Goal: Task Accomplishment & Management: Manage account settings

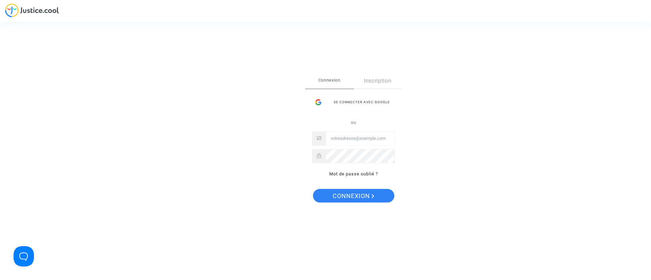
type input "[EMAIL_ADDRESS][DOMAIN_NAME]"
click at [352, 194] on span "Connexion" at bounding box center [354, 196] width 42 height 14
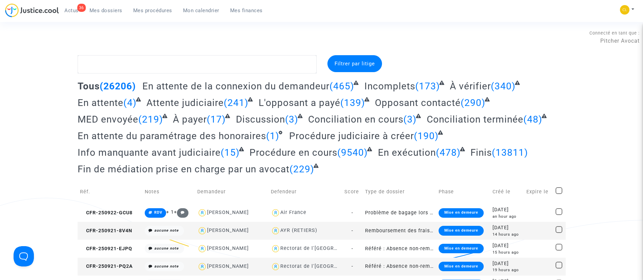
click at [198, 8] on span "Mon calendrier" at bounding box center [201, 10] width 36 height 6
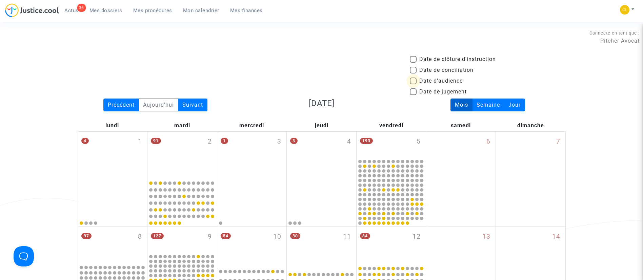
click at [426, 81] on span "Date d'audience" at bounding box center [440, 81] width 43 height 8
click at [413, 84] on input "Date d'audience" at bounding box center [413, 84] width 0 height 0
checkbox input "true"
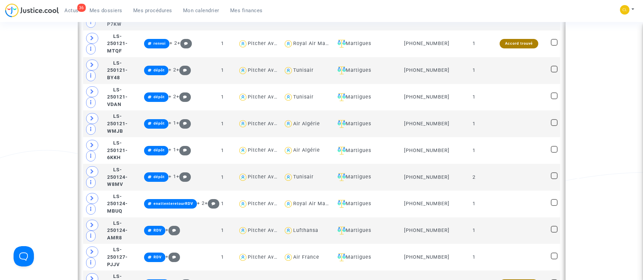
scroll to position [1332, 0]
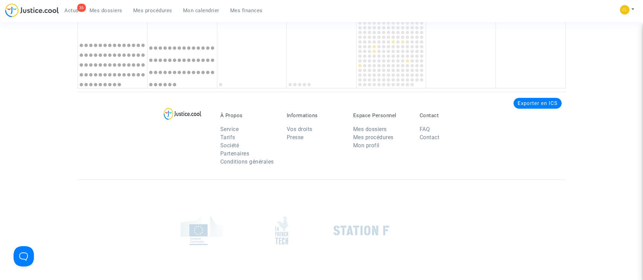
scroll to position [296, 0]
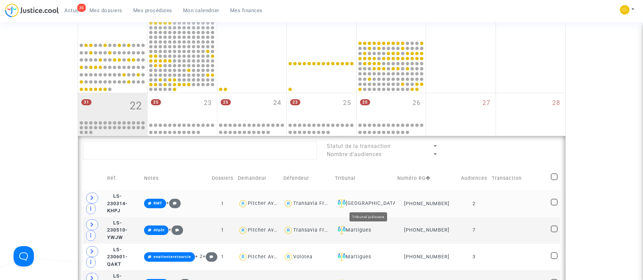
click at [375, 206] on div "[GEOGRAPHIC_DATA]" at bounding box center [364, 204] width 58 height 8
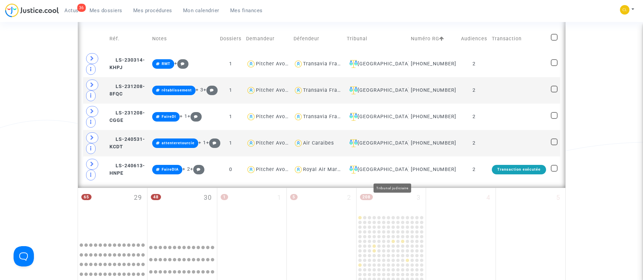
scroll to position [436, 0]
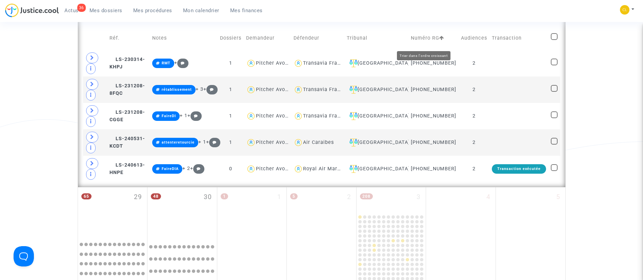
click at [439, 40] on icon at bounding box center [441, 38] width 5 height 5
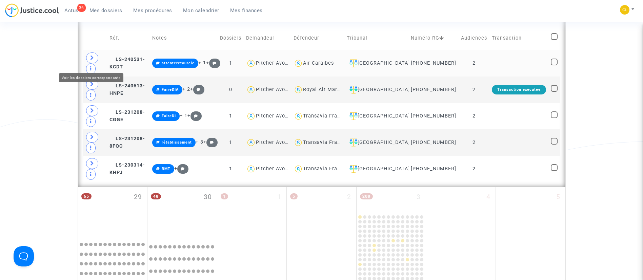
click at [90, 61] on span at bounding box center [92, 58] width 12 height 11
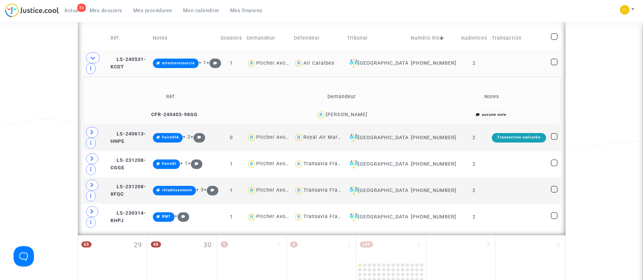
scroll to position [449, 0]
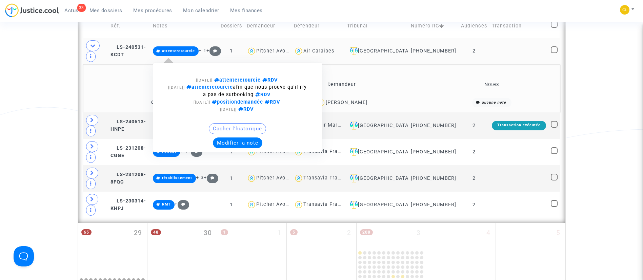
click at [255, 146] on button "Modifier la note" at bounding box center [237, 143] width 49 height 11
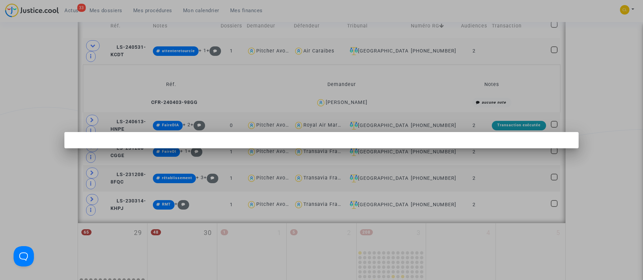
scroll to position [0, 0]
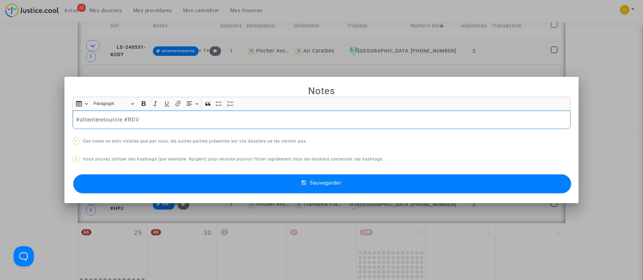
click at [102, 122] on p "#attenteretourcie #RDV" at bounding box center [321, 120] width 491 height 8
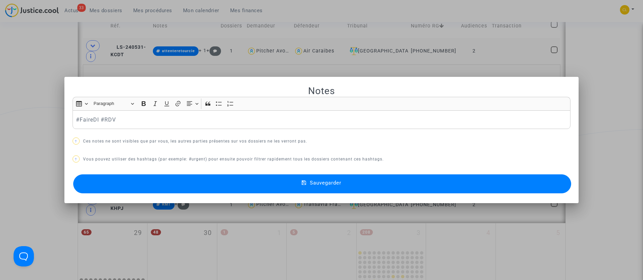
click at [289, 187] on button "Sauvegarder" at bounding box center [322, 184] width 498 height 19
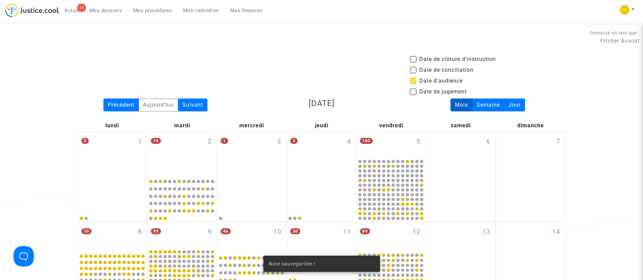
scroll to position [449, 0]
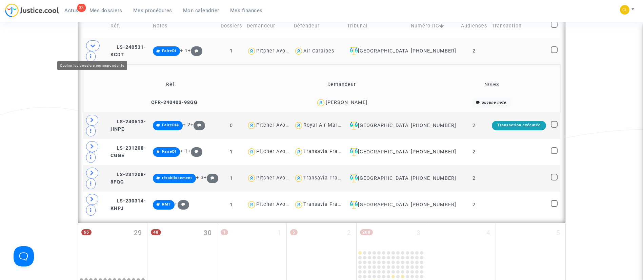
click at [91, 48] on icon at bounding box center [92, 45] width 5 height 5
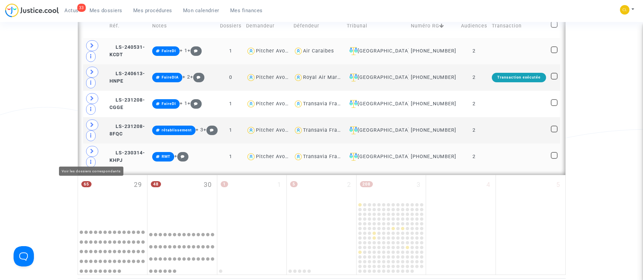
click at [91, 154] on icon at bounding box center [92, 151] width 4 height 5
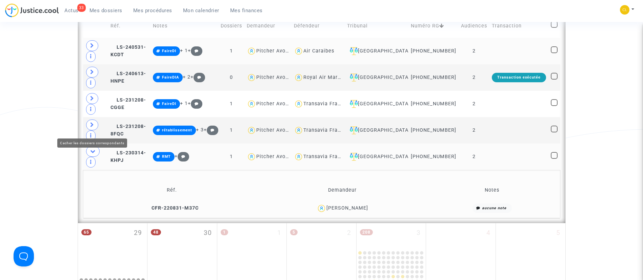
click at [92, 146] on span at bounding box center [93, 151] width 14 height 11
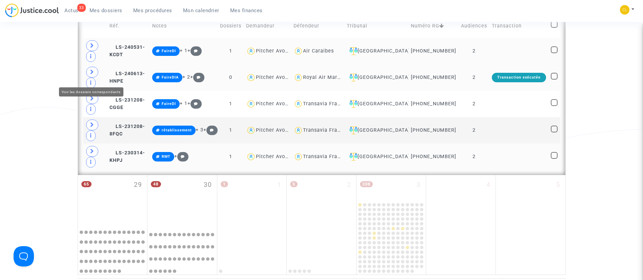
click at [95, 75] on span at bounding box center [92, 72] width 12 height 11
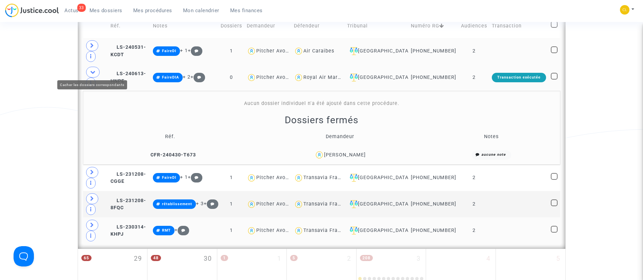
click at [93, 70] on icon at bounding box center [92, 72] width 5 height 5
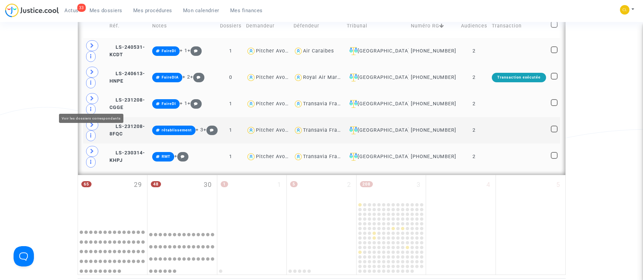
click at [90, 101] on span at bounding box center [92, 98] width 12 height 11
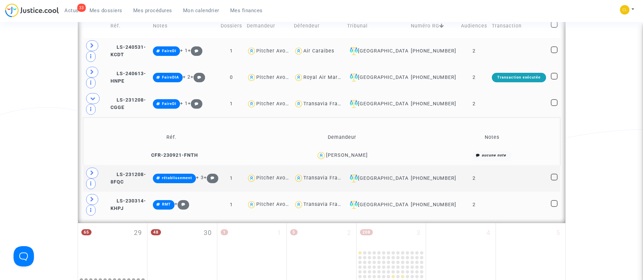
scroll to position [476, 0]
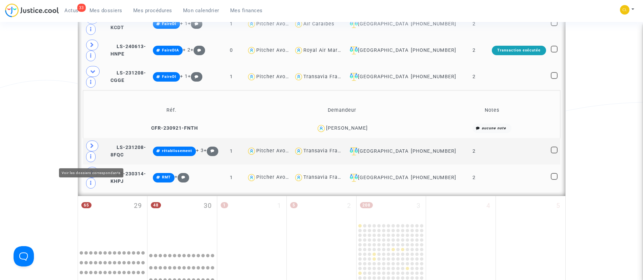
click at [90, 170] on icon at bounding box center [92, 172] width 4 height 5
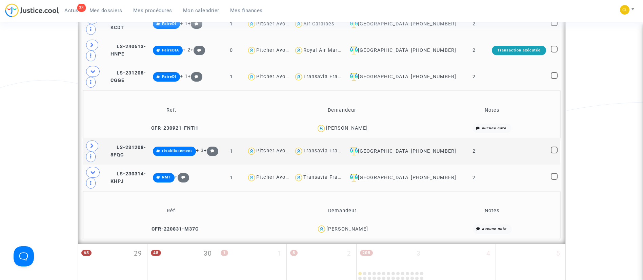
click at [359, 226] on div "[PERSON_NAME]" at bounding box center [347, 229] width 42 height 6
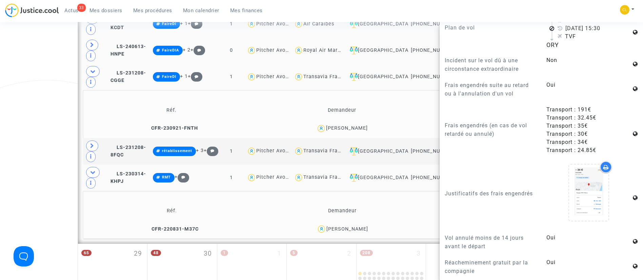
scroll to position [542, 0]
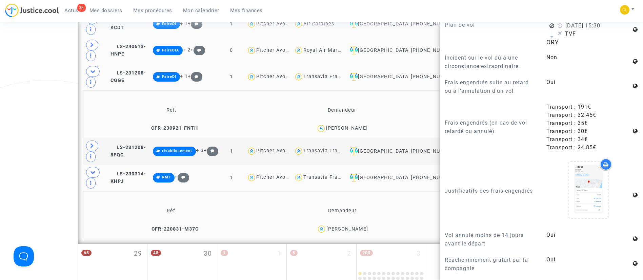
click at [245, 90] on td "Réf. Demandeur Notes CFR-230921-FNTH [PERSON_NAME] aucune note" at bounding box center [321, 114] width 477 height 48
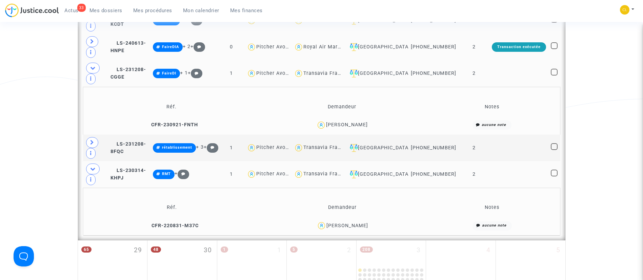
scroll to position [475, 0]
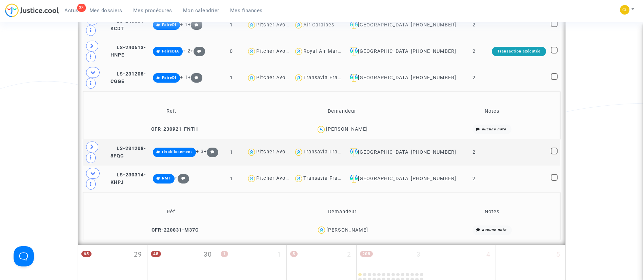
click at [355, 227] on div "[PERSON_NAME]" at bounding box center [347, 230] width 42 height 6
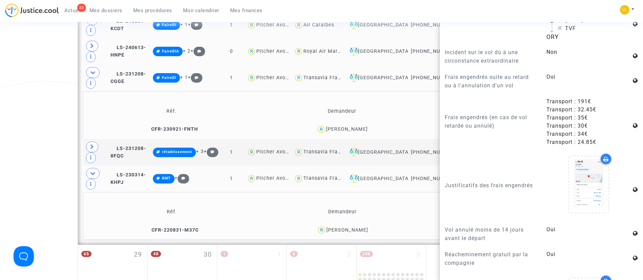
scroll to position [548, 0]
click at [393, 192] on td "Réf. Demandeur Notes CFR-220831-M37C [PERSON_NAME] aucune note" at bounding box center [321, 216] width 477 height 48
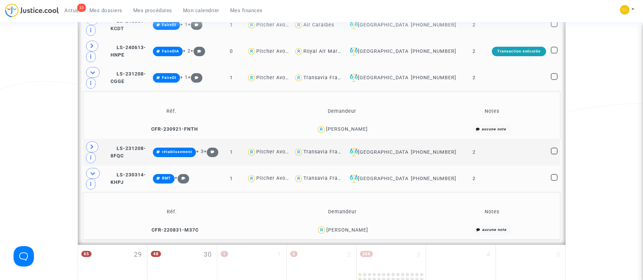
scroll to position [0, 0]
click at [557, 174] on span at bounding box center [554, 177] width 7 height 7
click at [554, 181] on input "checkbox" at bounding box center [554, 181] width 0 height 0
checkbox input "true"
click at [554, 148] on span at bounding box center [554, 151] width 7 height 7
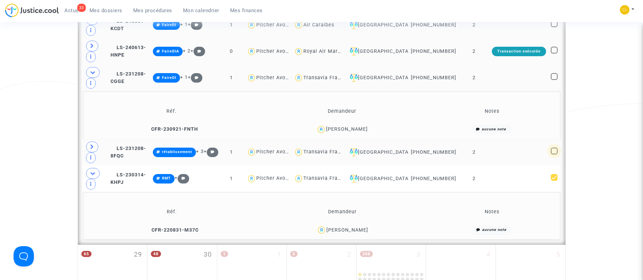
click at [554, 155] on input "checkbox" at bounding box center [554, 155] width 0 height 0
checkbox input "true"
click at [92, 70] on icon at bounding box center [92, 72] width 5 height 5
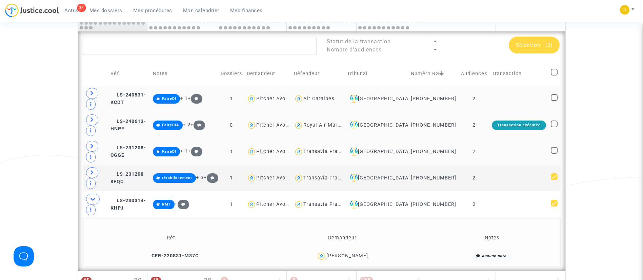
scroll to position [399, 0]
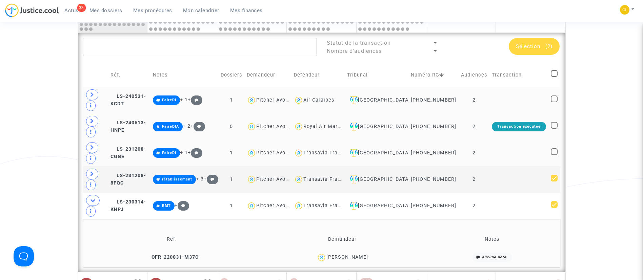
click at [544, 48] on span "Sélection (2)" at bounding box center [534, 46] width 37 height 6
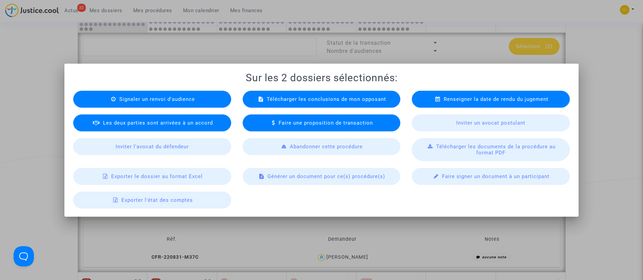
click at [489, 44] on div at bounding box center [321, 140] width 643 height 280
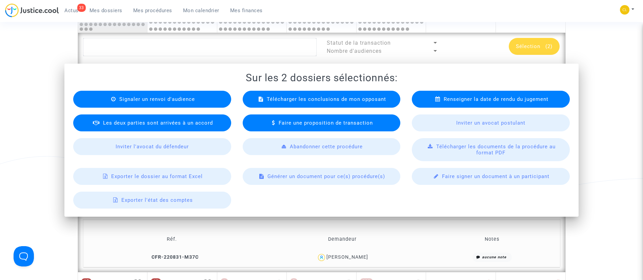
scroll to position [399, 0]
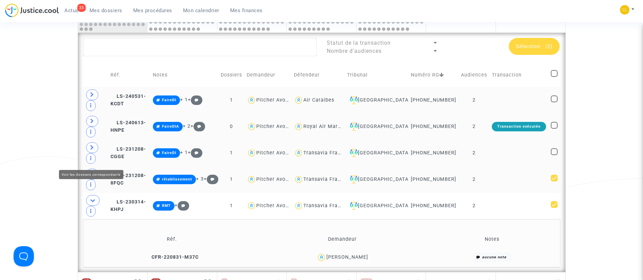
click at [91, 172] on icon at bounding box center [92, 174] width 4 height 5
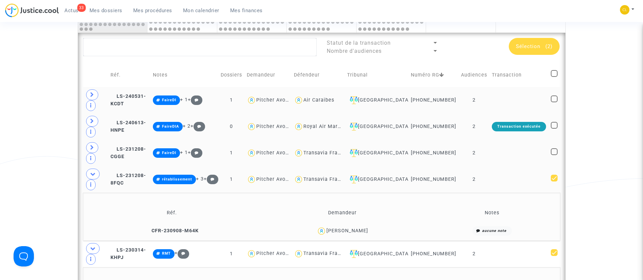
click at [514, 166] on td at bounding box center [519, 179] width 59 height 26
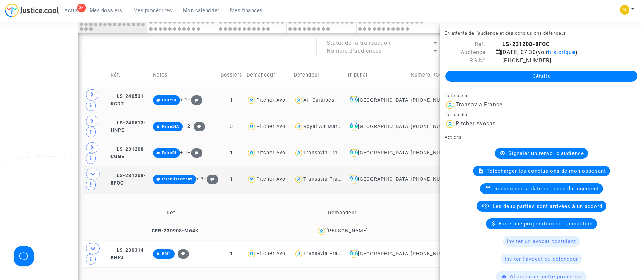
click at [416, 193] on td "Réf. Demandeur Notes CFR-230908-M64K [PERSON_NAME] aucune note" at bounding box center [321, 217] width 477 height 48
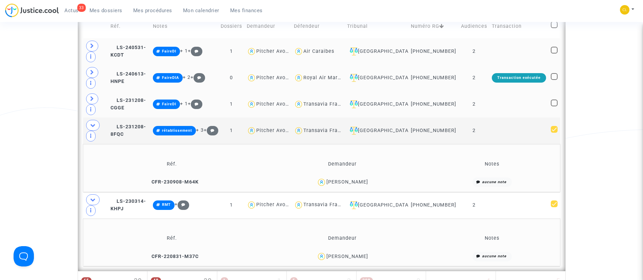
scroll to position [460, 0]
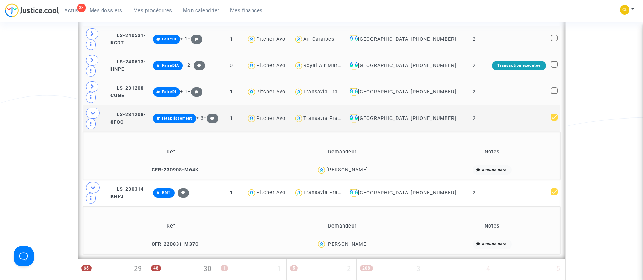
click at [367, 165] on div "[PERSON_NAME]" at bounding box center [342, 170] width 163 height 10
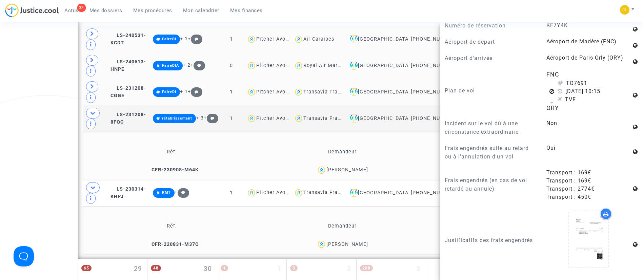
scroll to position [582, 0]
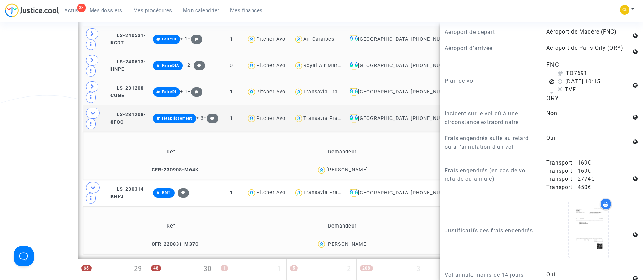
click at [397, 141] on td "Demandeur" at bounding box center [343, 152] width 168 height 22
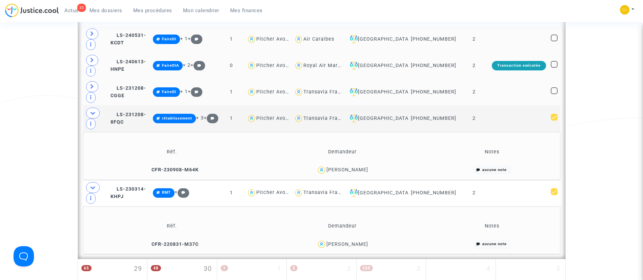
scroll to position [0, 0]
click at [520, 105] on td at bounding box center [519, 118] width 59 height 26
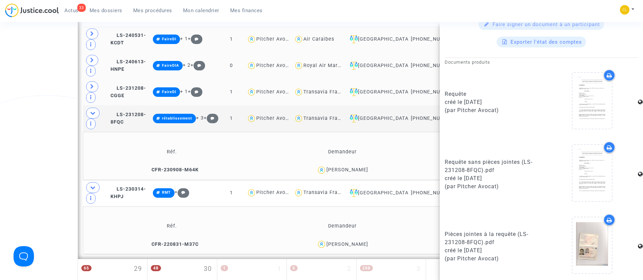
scroll to position [274, 0]
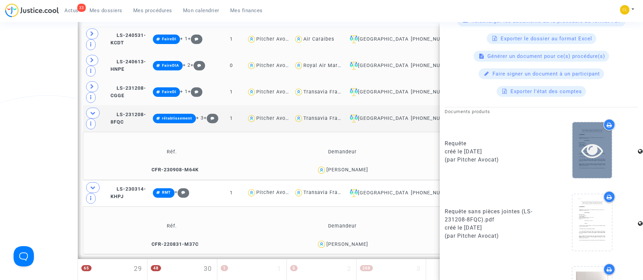
click at [595, 161] on icon at bounding box center [592, 151] width 22 height 22
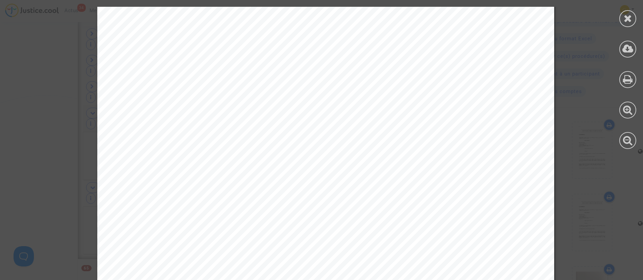
scroll to position [6033, 0]
click at [622, 15] on div at bounding box center [627, 18] width 17 height 17
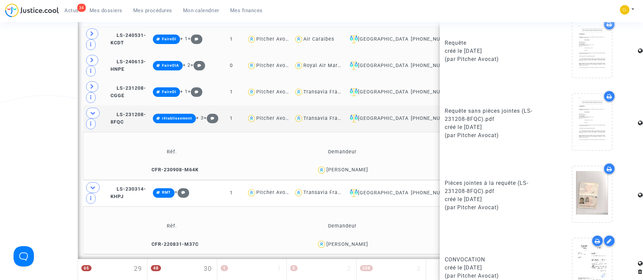
scroll to position [390, 0]
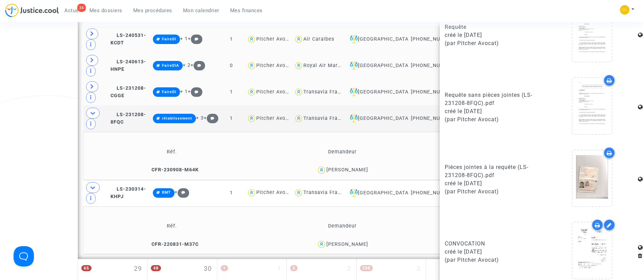
click at [353, 167] on div "[PERSON_NAME]" at bounding box center [347, 170] width 42 height 6
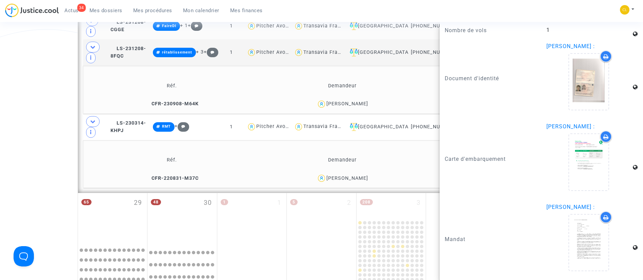
scroll to position [529, 0]
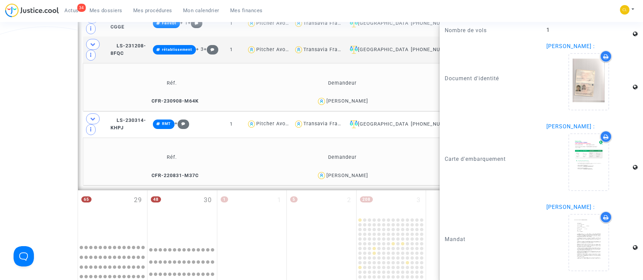
click at [375, 138] on td "Réf. Demandeur Notes CFR-220831-M37C [PERSON_NAME] aucune note" at bounding box center [321, 162] width 477 height 48
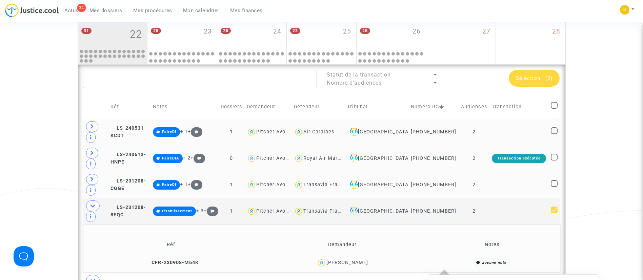
scroll to position [363, 0]
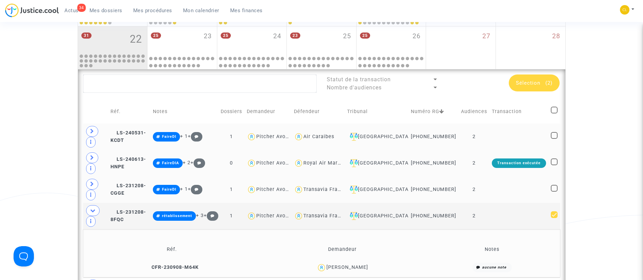
click at [524, 85] on span "Sélection" at bounding box center [528, 83] width 24 height 6
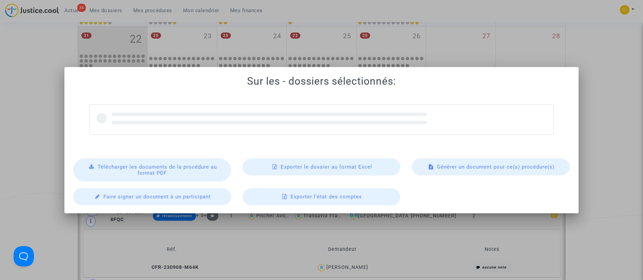
scroll to position [0, 0]
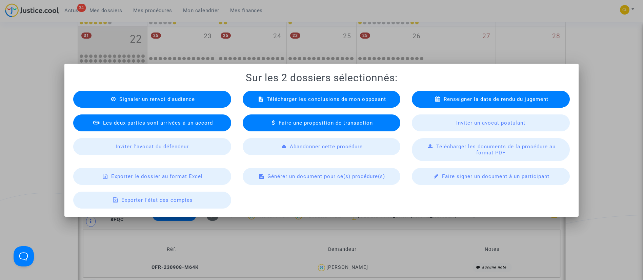
click at [462, 97] on span "Renseigner la date de rendu du jugement" at bounding box center [496, 99] width 105 height 6
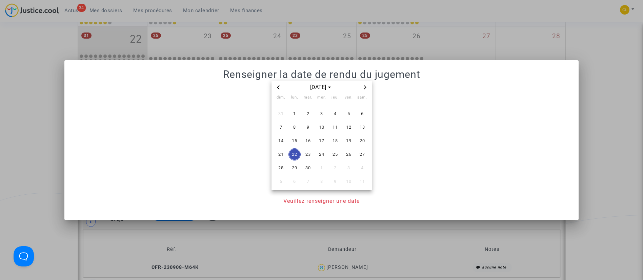
click at [366, 87] on icon "Next month" at bounding box center [365, 87] width 4 height 4
click at [296, 153] on span "17" at bounding box center [295, 154] width 12 height 12
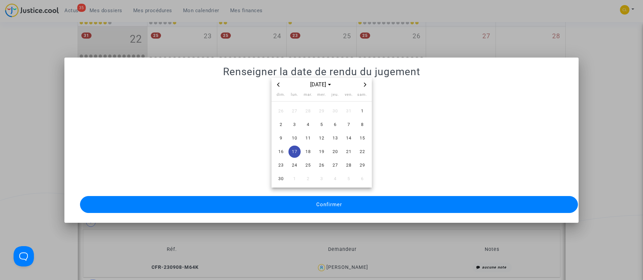
click at [329, 202] on span "Confirmer" at bounding box center [329, 205] width 26 height 6
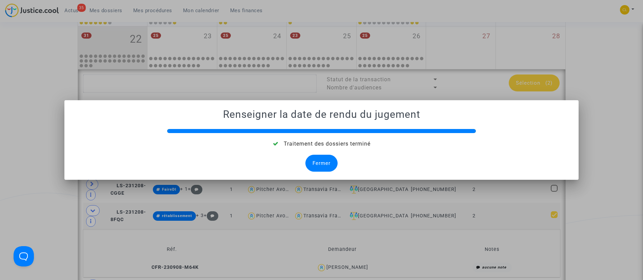
click at [321, 157] on div "Fermer" at bounding box center [321, 163] width 32 height 17
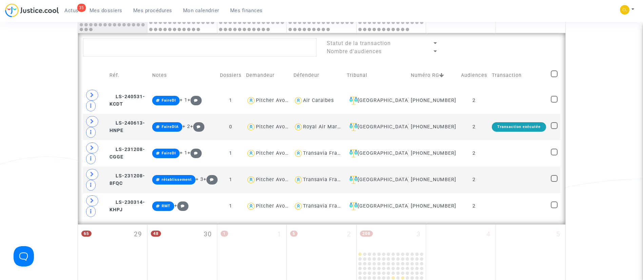
scroll to position [361, 0]
